Goal: Check status

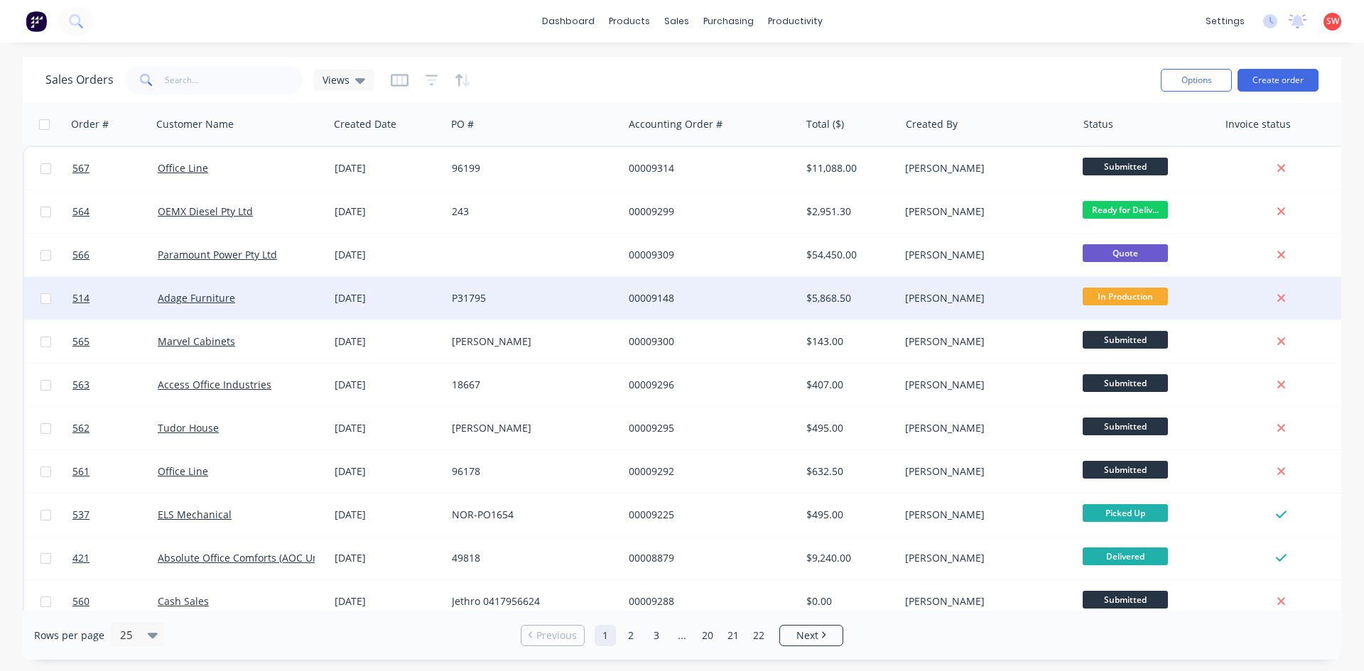
click at [777, 288] on div "00009148" at bounding box center [711, 298] width 177 height 43
